Goal: Communication & Community: Answer question/provide support

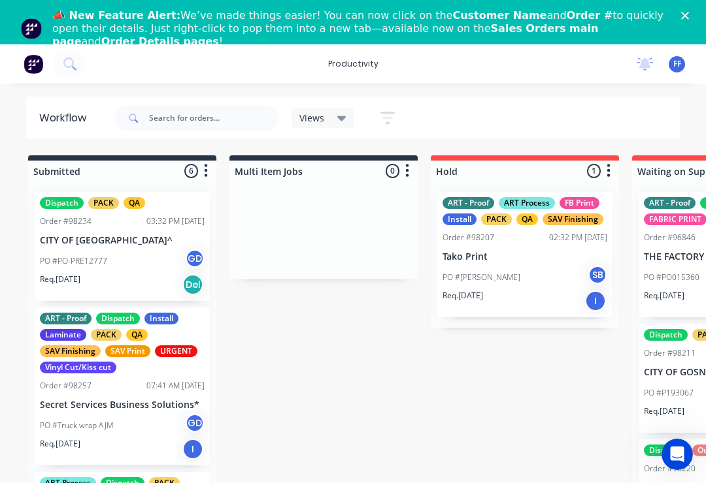
click at [686, 19] on icon "Close" at bounding box center [685, 16] width 8 height 8
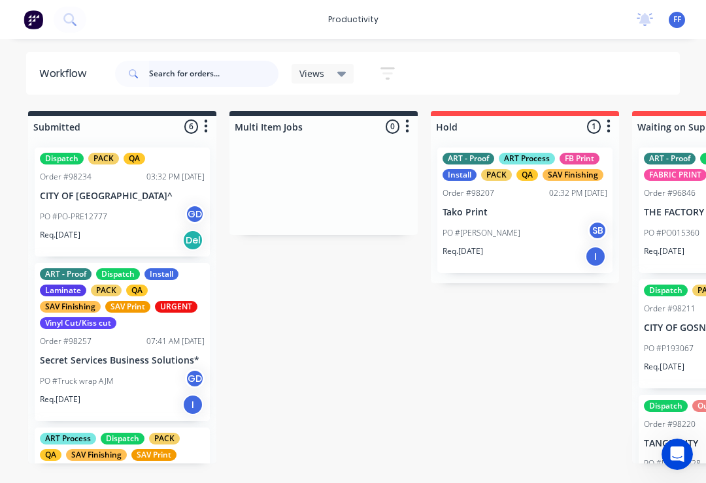
click at [213, 77] on input "text" at bounding box center [213, 74] width 129 height 26
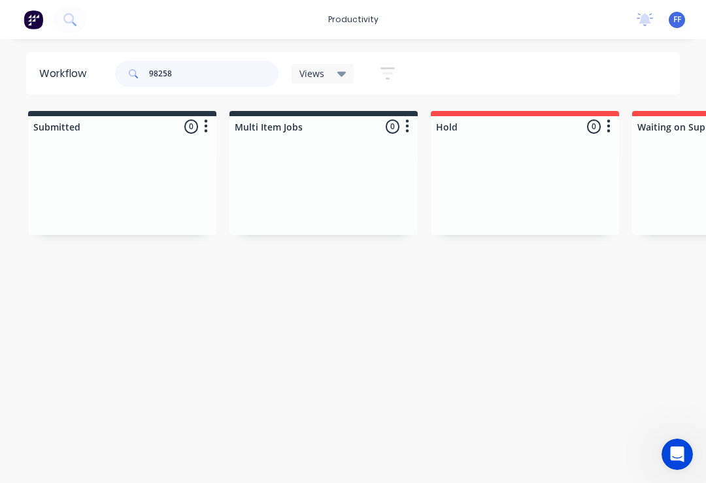
type input "98258"
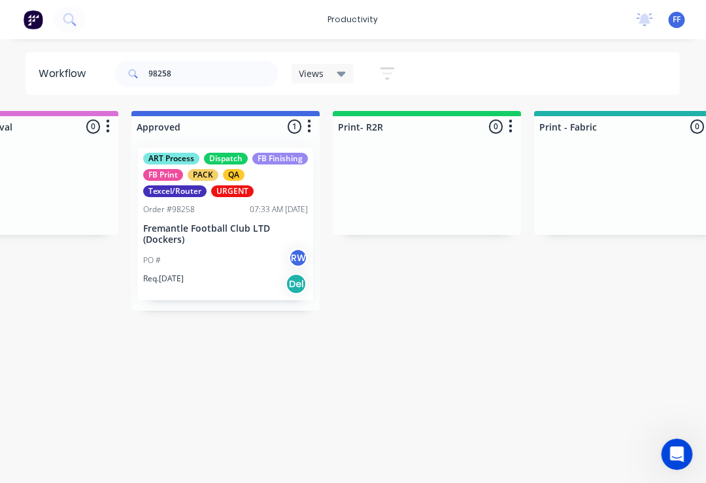
scroll to position [0, 1306]
click at [231, 244] on p "Fremantle Football Club LTD (Dockers)" at bounding box center [224, 234] width 165 height 22
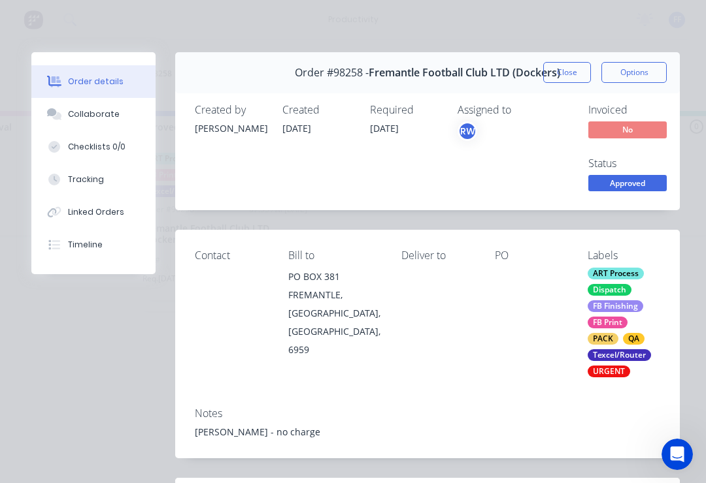
click at [108, 119] on div "Collaborate" at bounding box center [94, 114] width 52 height 12
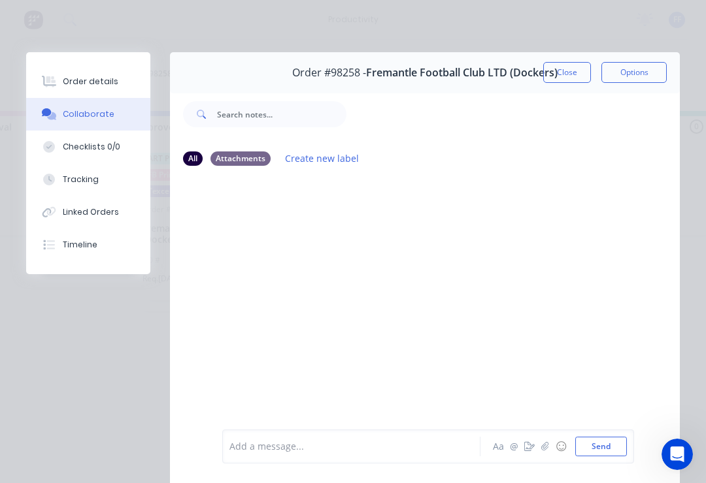
click at [545, 449] on icon "button" at bounding box center [544, 446] width 7 height 8
click at [610, 441] on button "Send" at bounding box center [601, 447] width 52 height 20
click at [560, 448] on button "☺" at bounding box center [561, 447] width 16 height 16
click at [548, 444] on icon "button" at bounding box center [545, 446] width 8 height 9
click at [618, 433] on div at bounding box center [427, 403] width 397 height 67
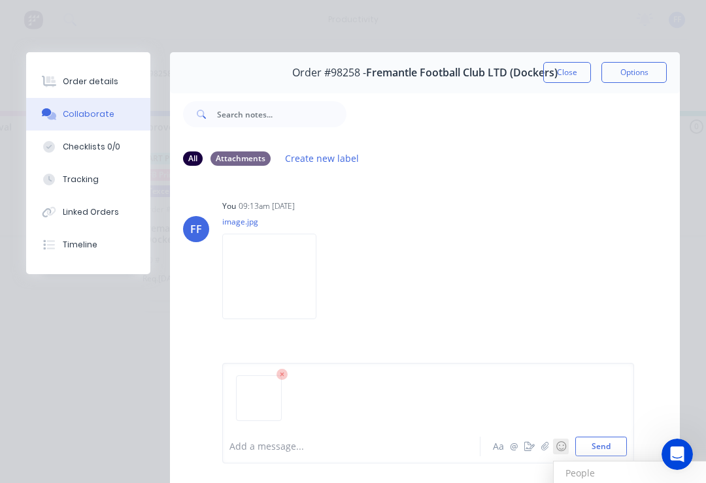
click at [623, 442] on button "Send" at bounding box center [601, 447] width 52 height 20
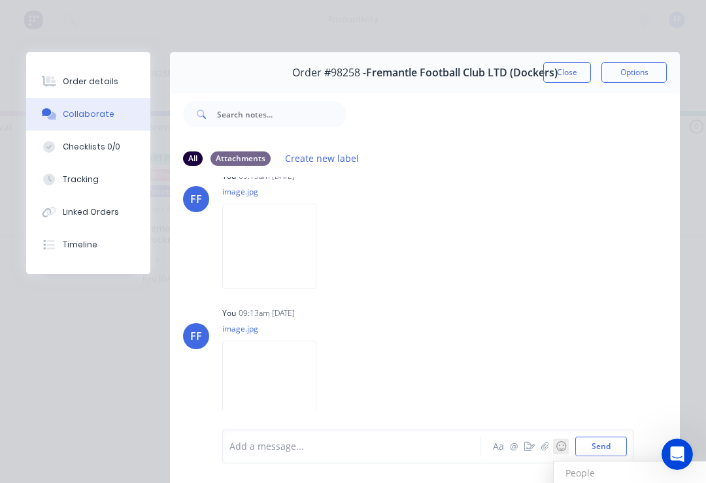
scroll to position [30, 0]
click at [575, 76] on button "Close" at bounding box center [567, 72] width 48 height 21
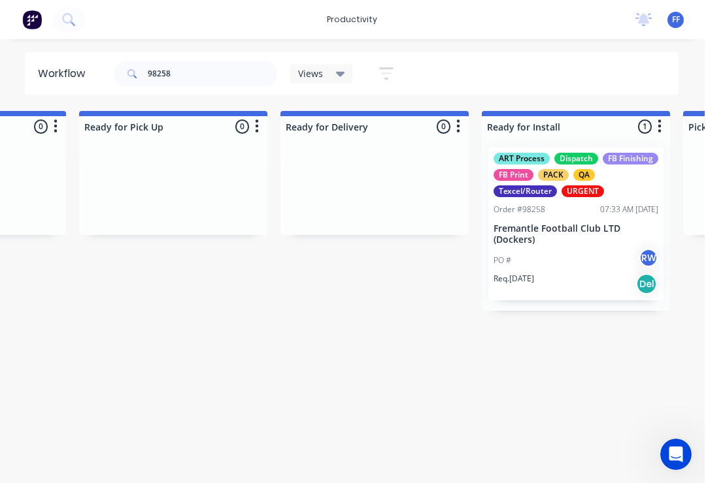
scroll to position [0, 3773]
click at [568, 252] on div "PO # RW" at bounding box center [575, 260] width 165 height 25
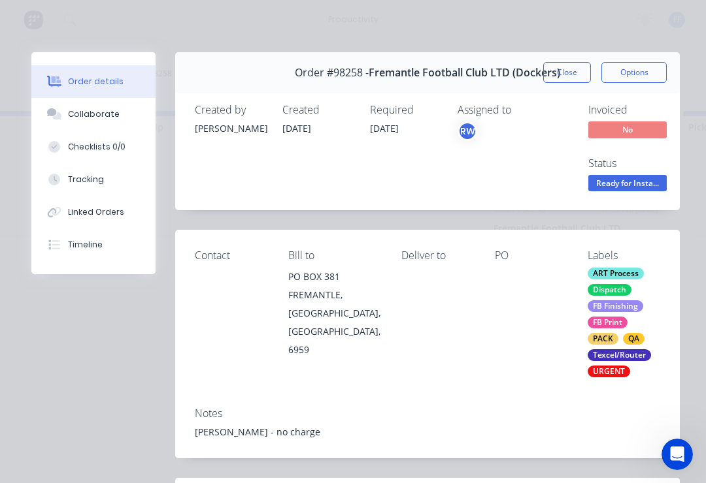
click at [112, 118] on div "Collaborate" at bounding box center [94, 114] width 52 height 12
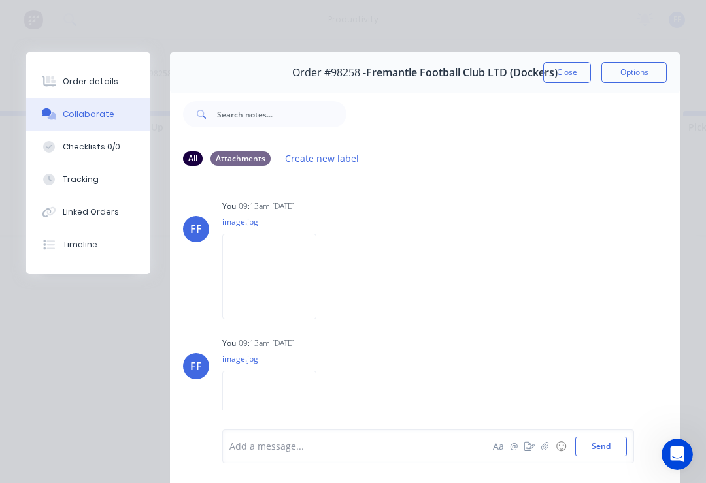
click at [310, 453] on div at bounding box center [355, 447] width 250 height 14
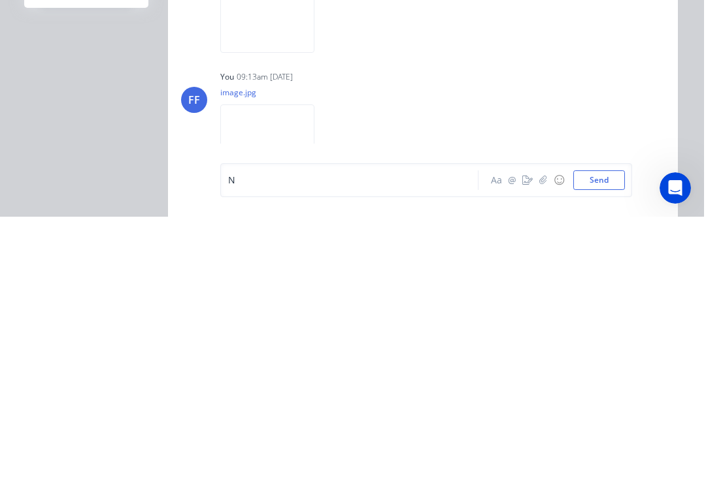
scroll to position [0, 3775]
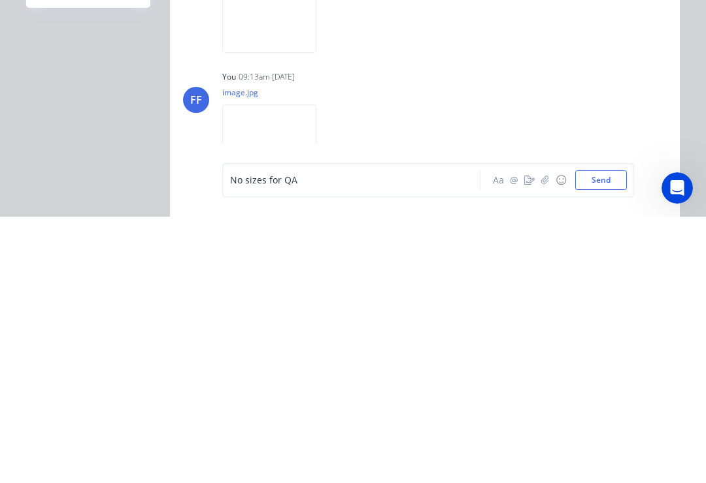
click at [611, 437] on button "Send" at bounding box center [601, 447] width 52 height 20
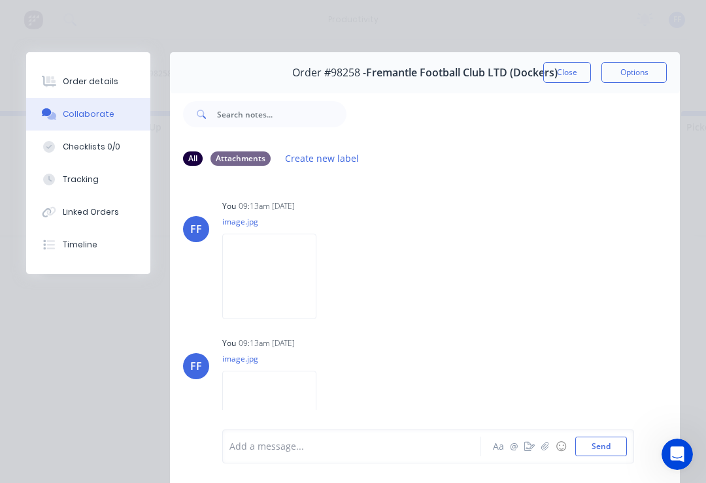
scroll to position [0, 0]
click at [573, 74] on button "Close" at bounding box center [567, 72] width 48 height 21
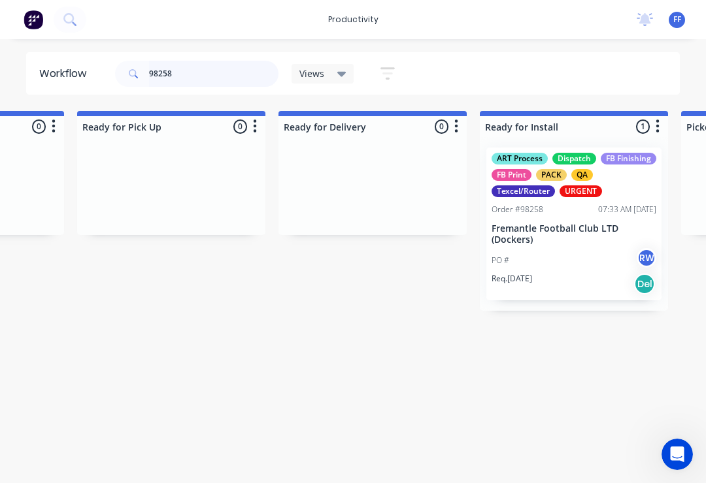
click at [192, 77] on input "98258" at bounding box center [213, 74] width 129 height 26
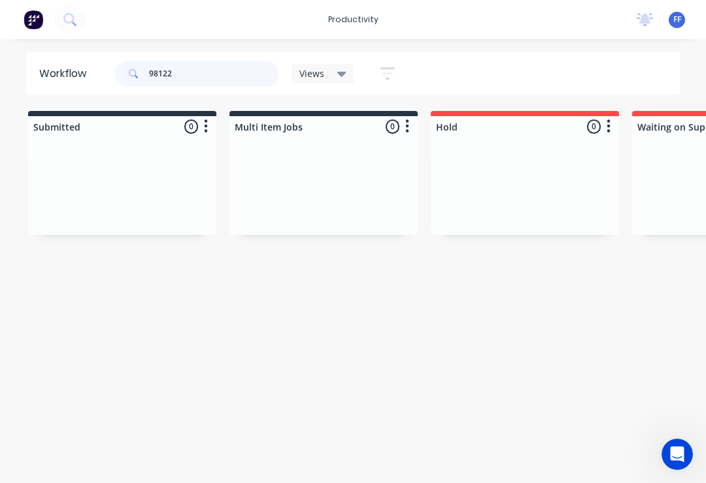
type input "98122"
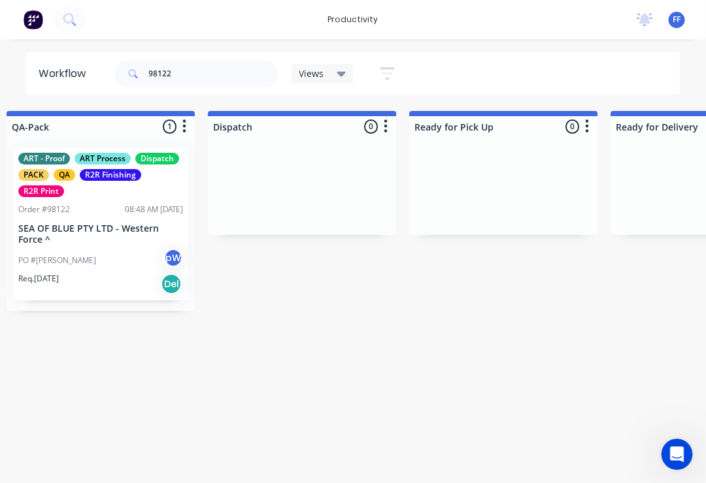
click at [105, 250] on div "PO #[PERSON_NAME]" at bounding box center [101, 260] width 165 height 25
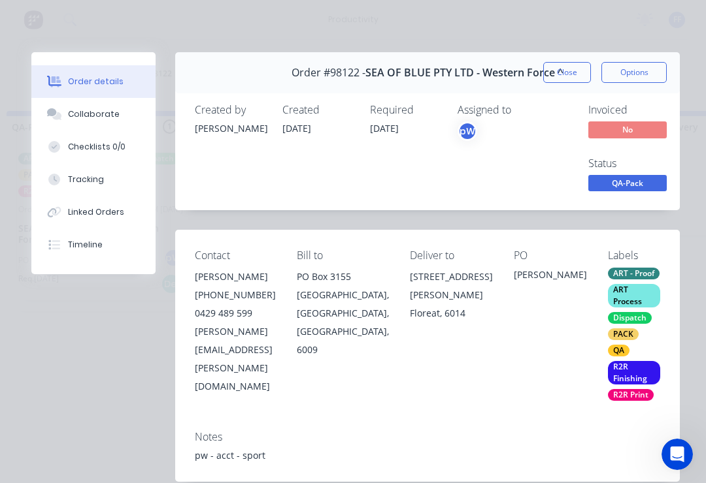
click at [103, 120] on div "Collaborate" at bounding box center [94, 114] width 52 height 12
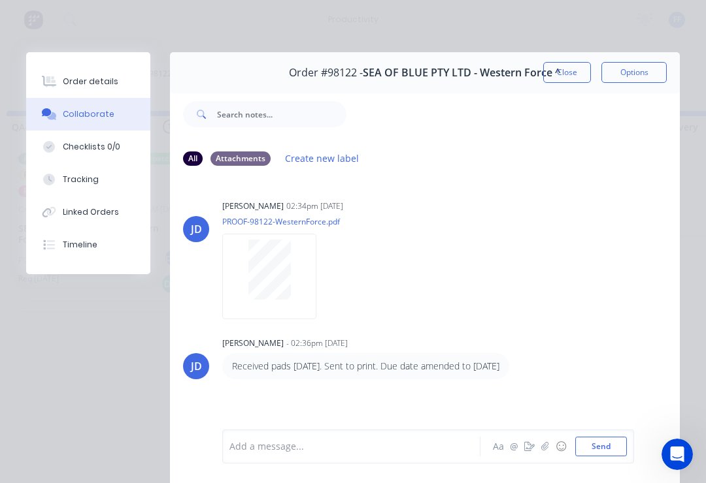
click at [548, 448] on icon "button" at bounding box center [545, 446] width 8 height 9
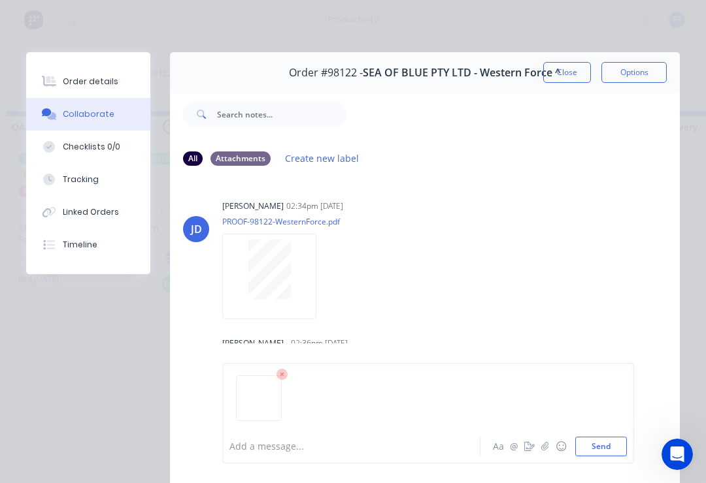
click at [612, 449] on button "Send" at bounding box center [601, 447] width 52 height 20
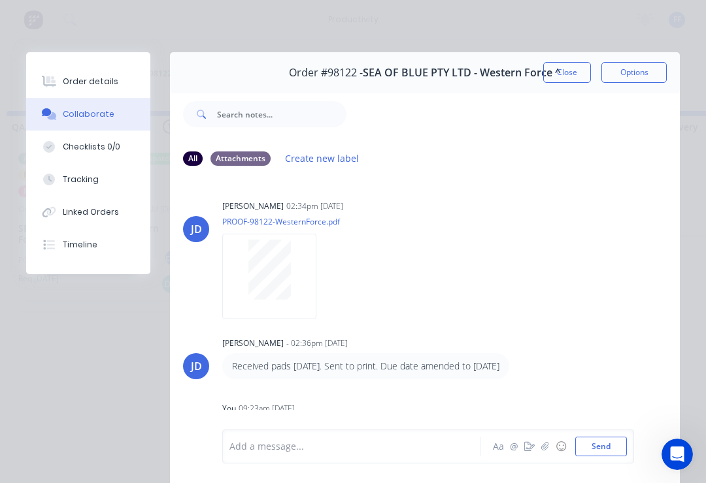
click at [546, 451] on icon "button" at bounding box center [545, 446] width 8 height 9
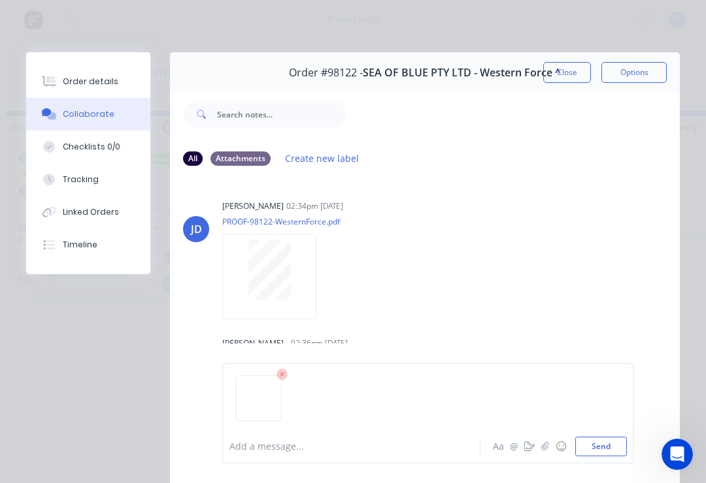
click at [606, 444] on button "Send" at bounding box center [601, 447] width 52 height 20
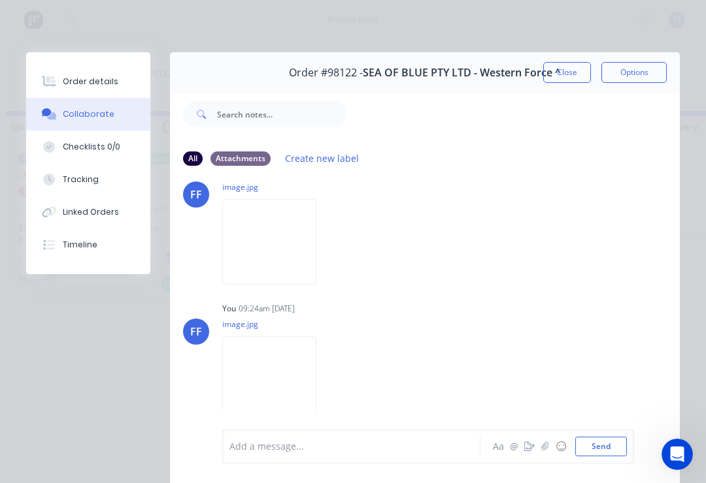
scroll to position [238, 0]
click at [574, 76] on button "Close" at bounding box center [567, 72] width 48 height 21
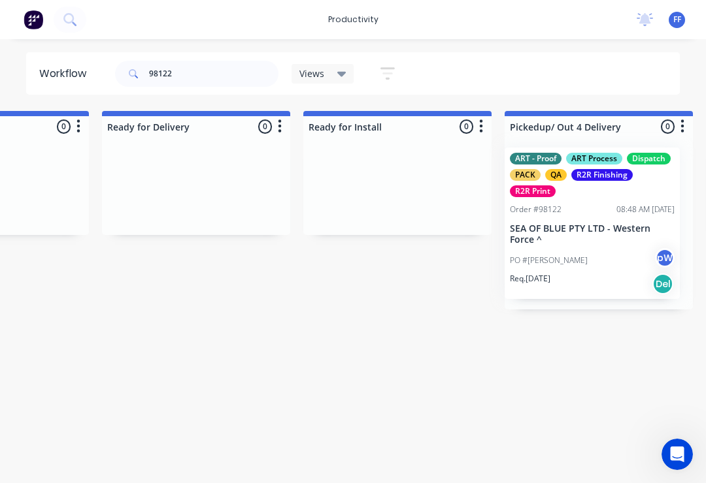
scroll to position [0, 3957]
